Goal: Communication & Community: Answer question/provide support

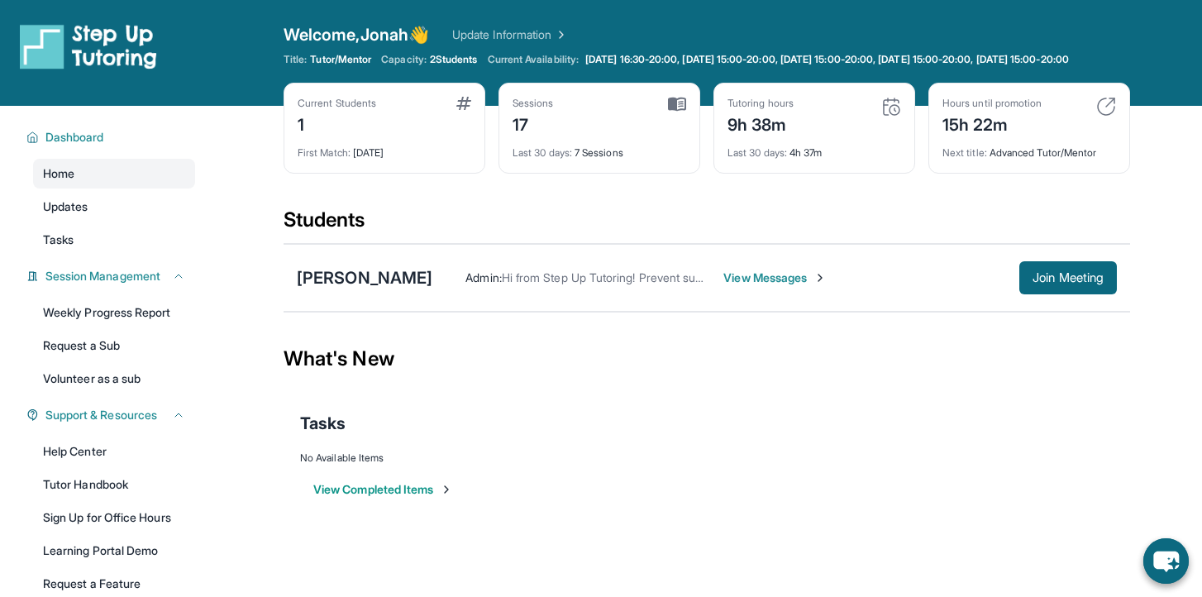
click at [723, 286] on span "View Messages" at bounding box center [774, 277] width 103 height 17
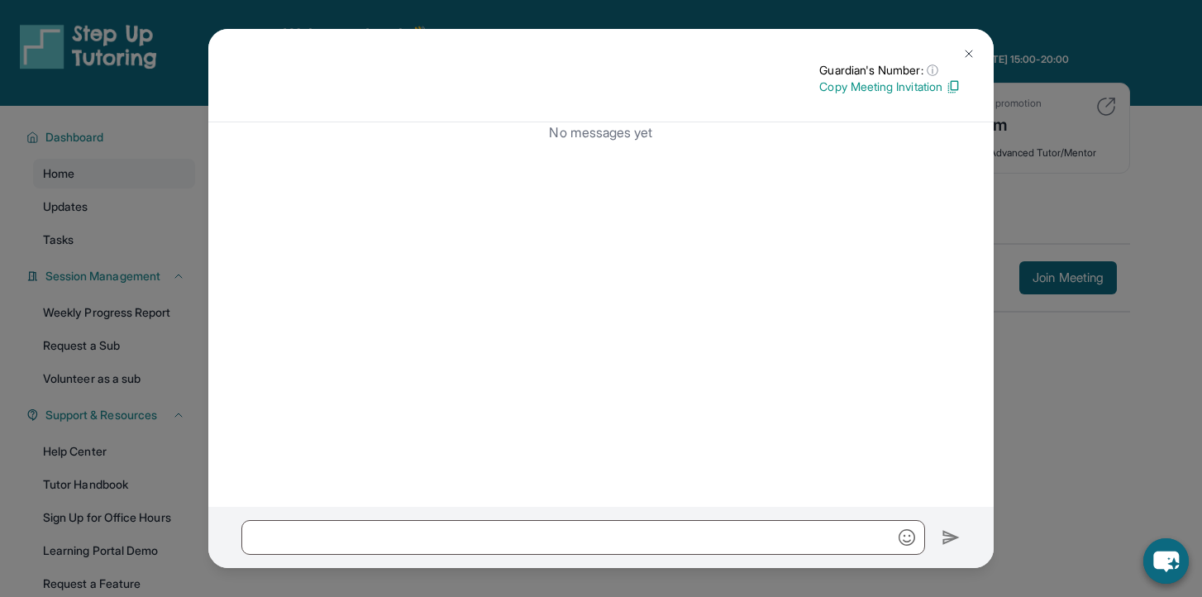
click at [1084, 120] on div "Guardian's Number: ⓘ This isn't the guardian's real number — it's a private for…" at bounding box center [601, 298] width 1202 height 597
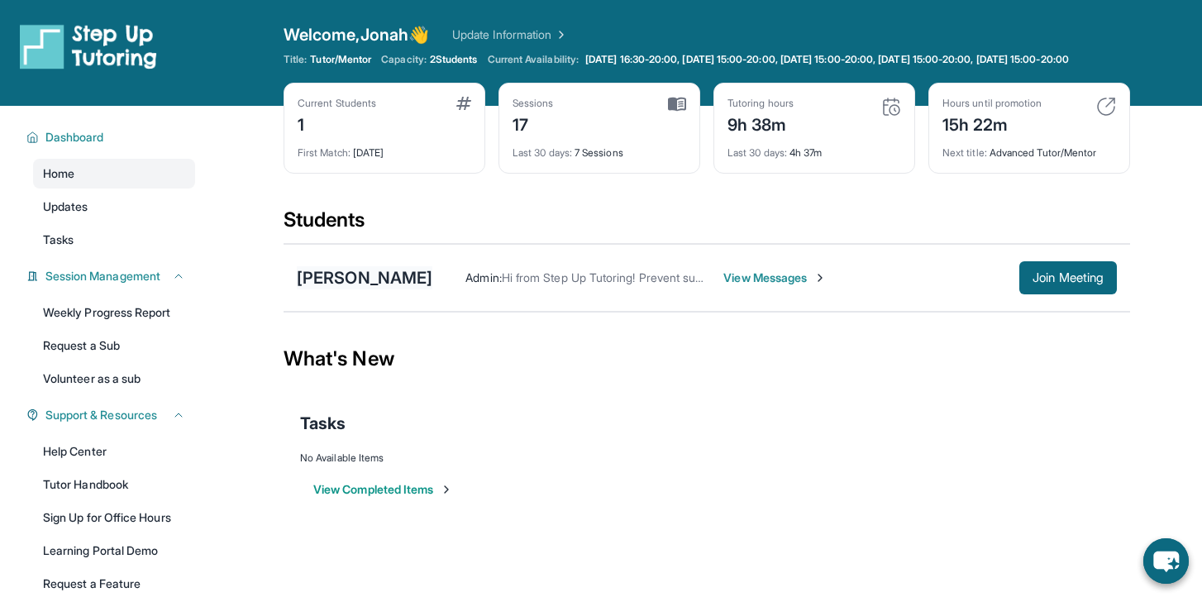
click at [347, 289] on div "[PERSON_NAME]" at bounding box center [365, 277] width 136 height 23
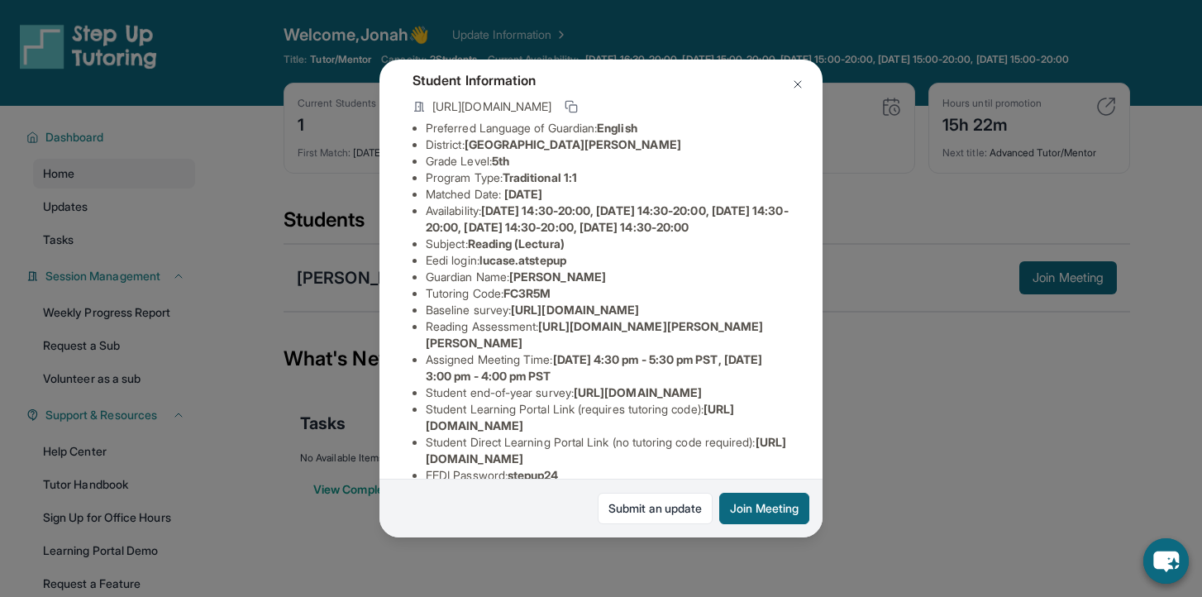
scroll to position [267, 0]
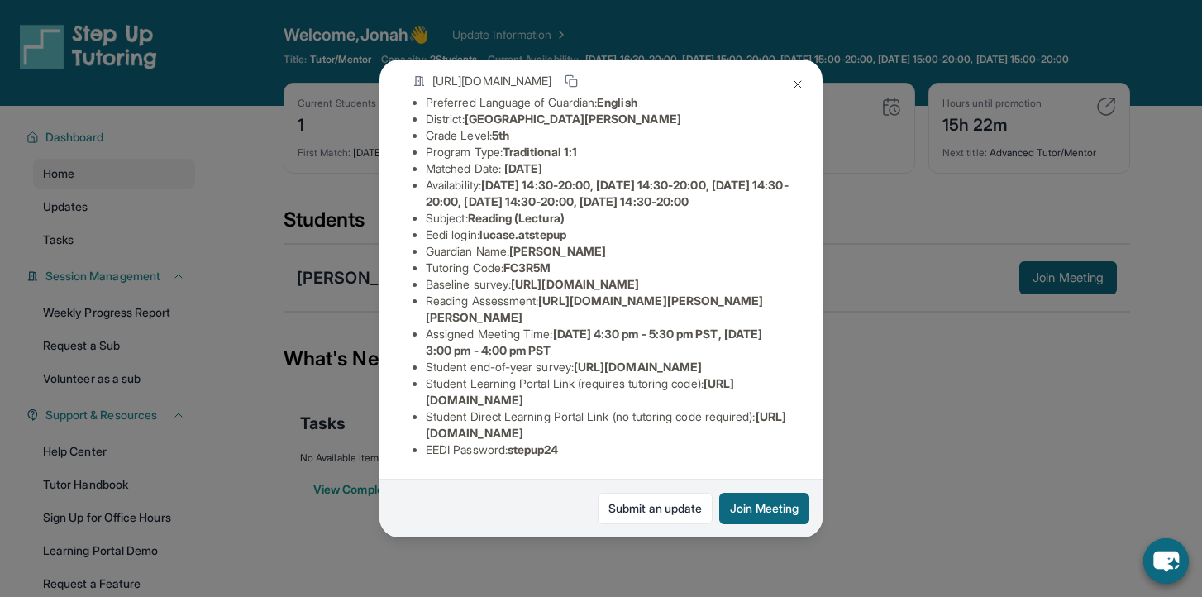
click at [368, 238] on div "[PERSON_NAME] Guardian: [PERSON_NAME] Student Information [URL][DOMAIN_NAME] Pr…" at bounding box center [601, 298] width 1202 height 597
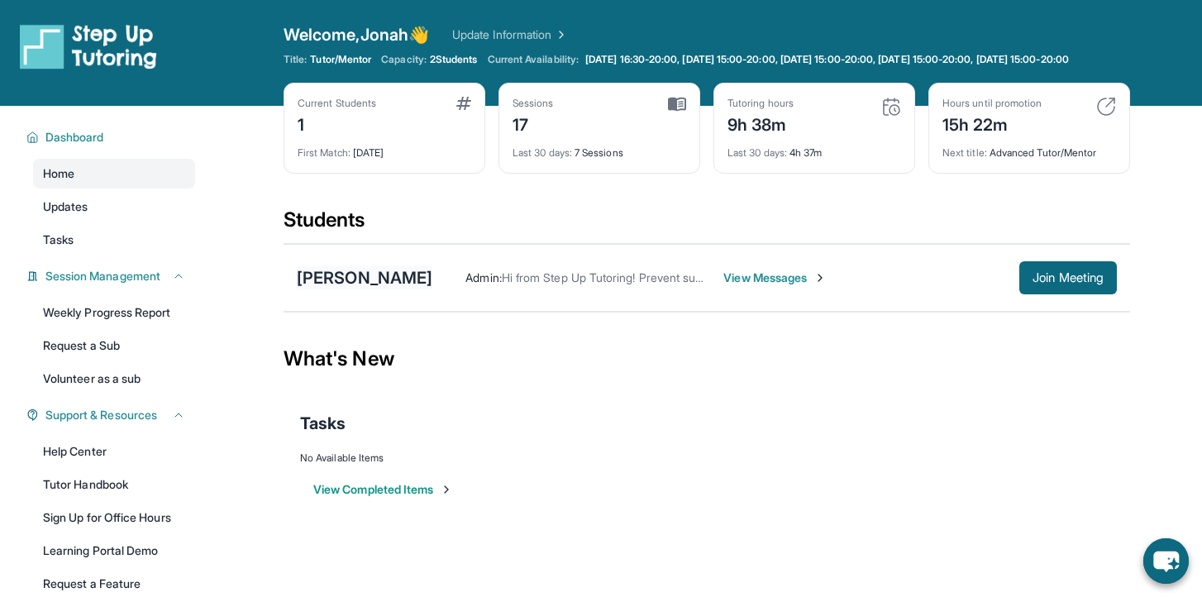
click at [365, 289] on div "[PERSON_NAME]" at bounding box center [365, 277] width 136 height 23
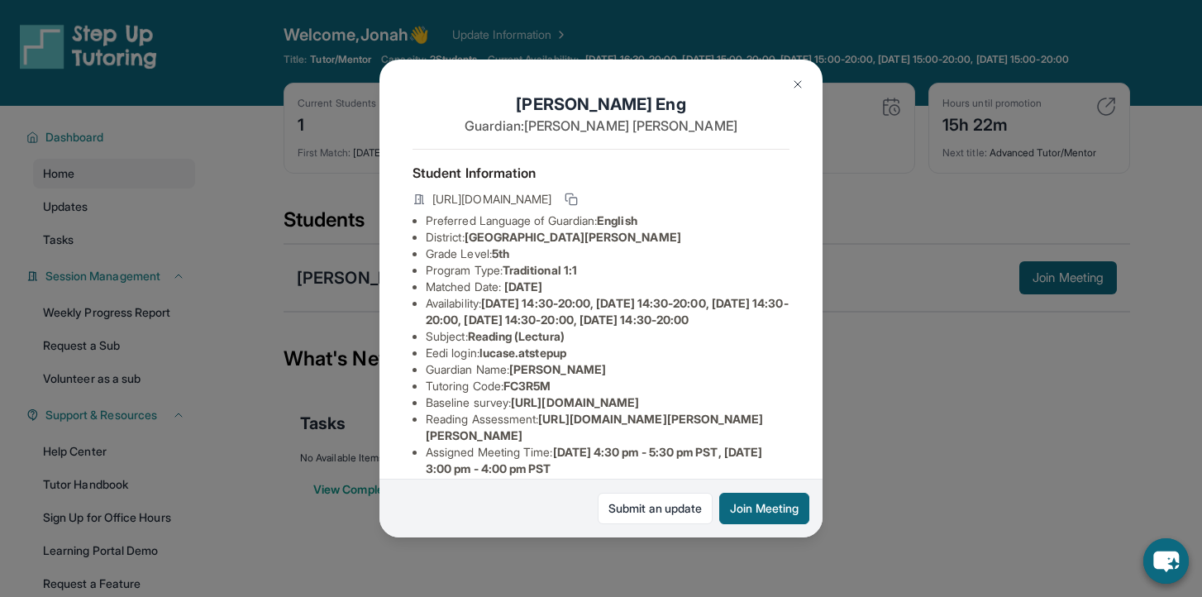
click at [341, 279] on div "[PERSON_NAME] Guardian: [PERSON_NAME] Student Information [URL][DOMAIN_NAME] Pr…" at bounding box center [601, 298] width 1202 height 597
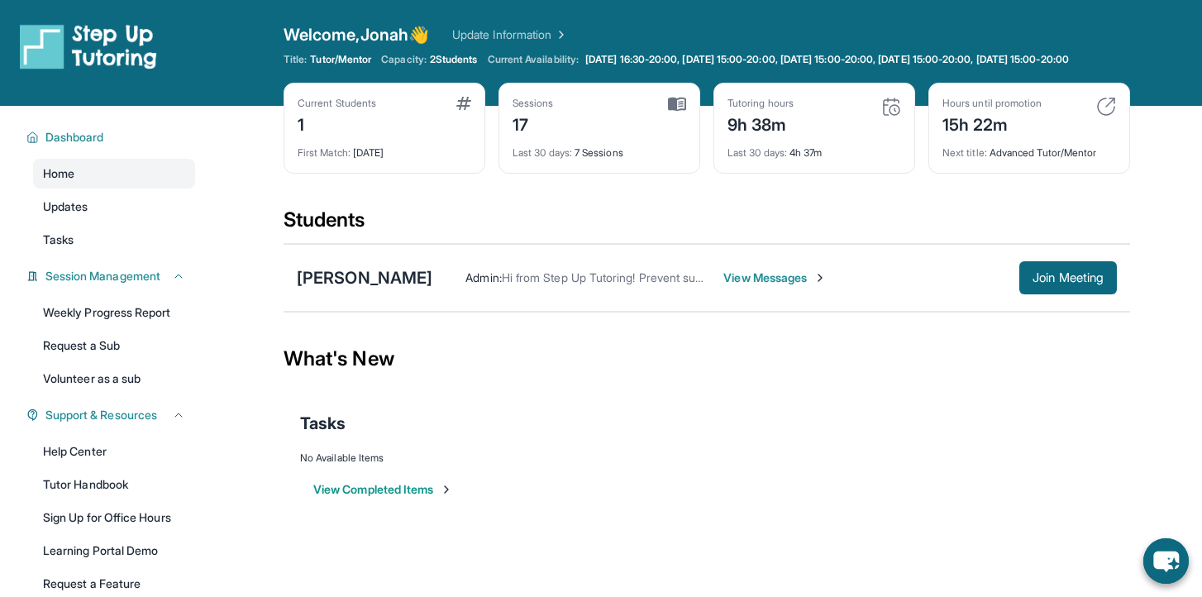
click at [341, 278] on div "[PERSON_NAME] Admin : Hi from Step Up Tutoring! Prevent summer learning loss an…" at bounding box center [707, 278] width 846 height 68
click at [340, 274] on div "[PERSON_NAME] Admin : Hi from Step Up Tutoring! Prevent summer learning loss an…" at bounding box center [707, 278] width 846 height 68
click at [350, 289] on div "[PERSON_NAME]" at bounding box center [365, 277] width 136 height 23
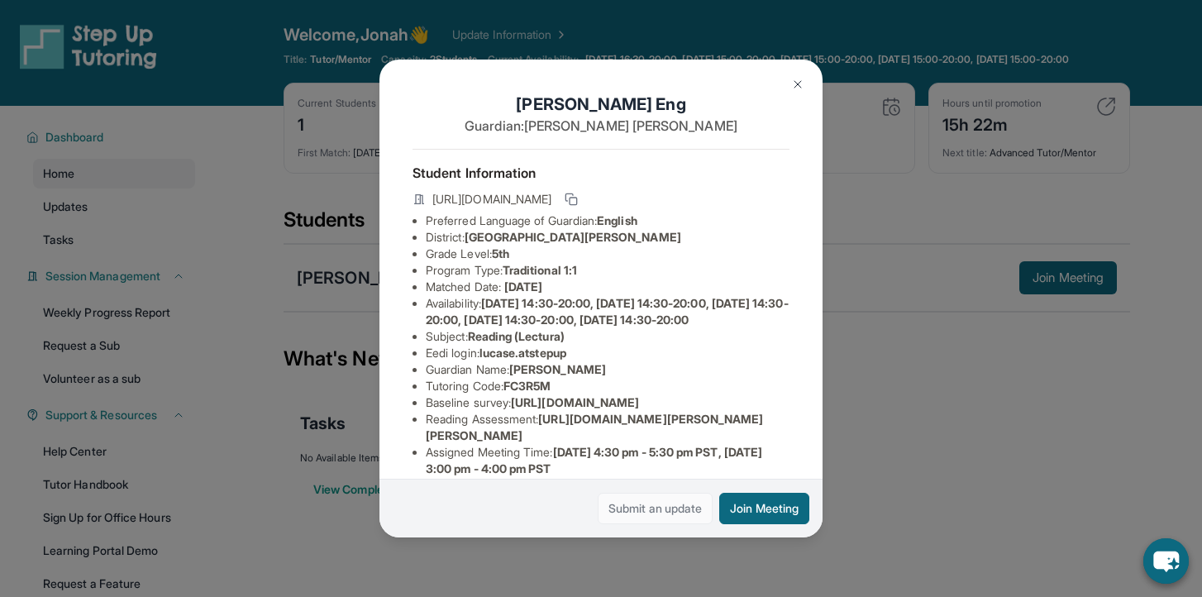
click at [675, 511] on link "Submit an update" at bounding box center [655, 508] width 115 height 31
